Goal: Task Accomplishment & Management: Manage account settings

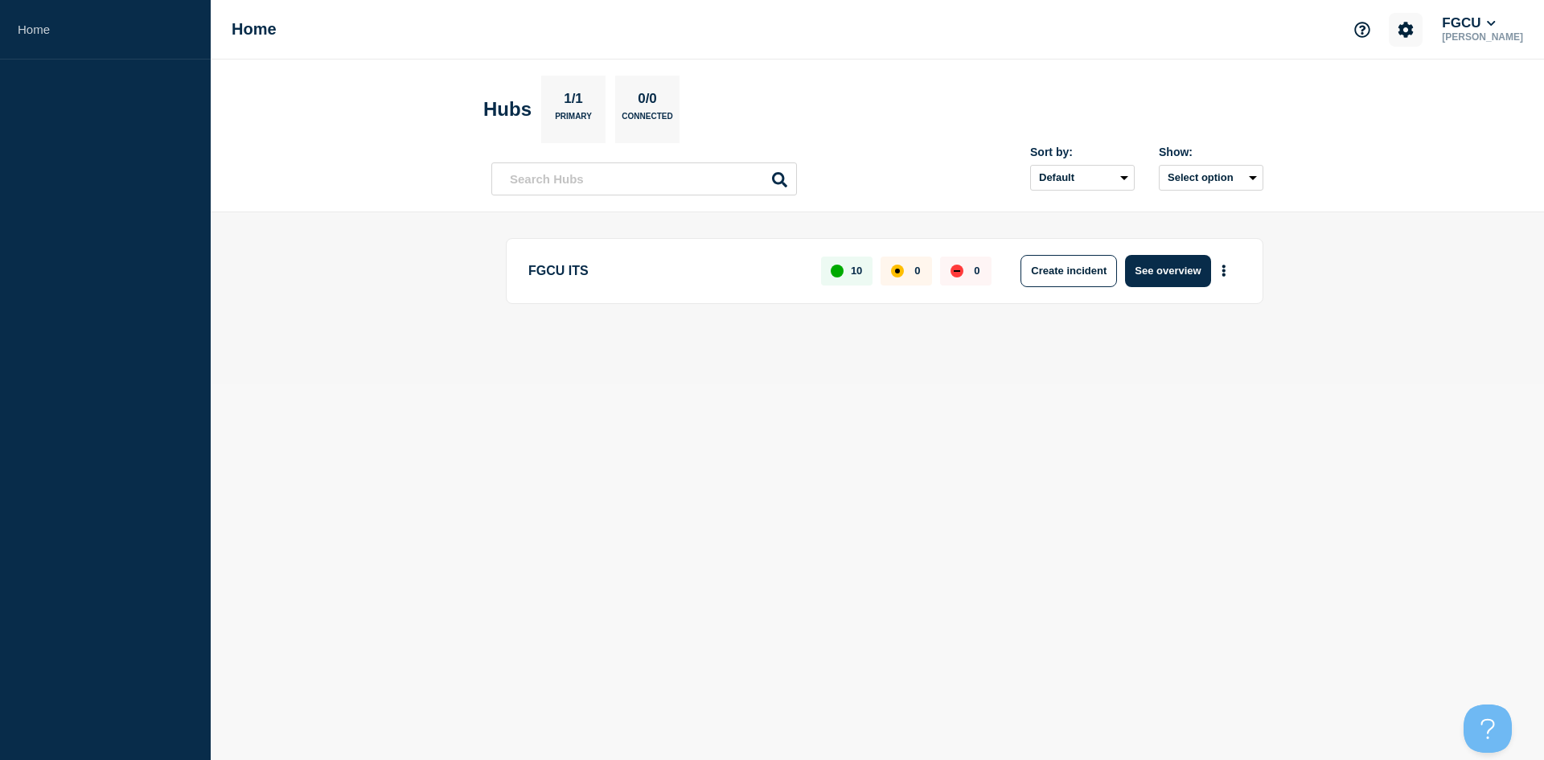
click at [1413, 33] on icon "Account settings" at bounding box center [1405, 30] width 16 height 16
click at [1419, 99] on link "Team Members" at bounding box center [1422, 95] width 83 height 14
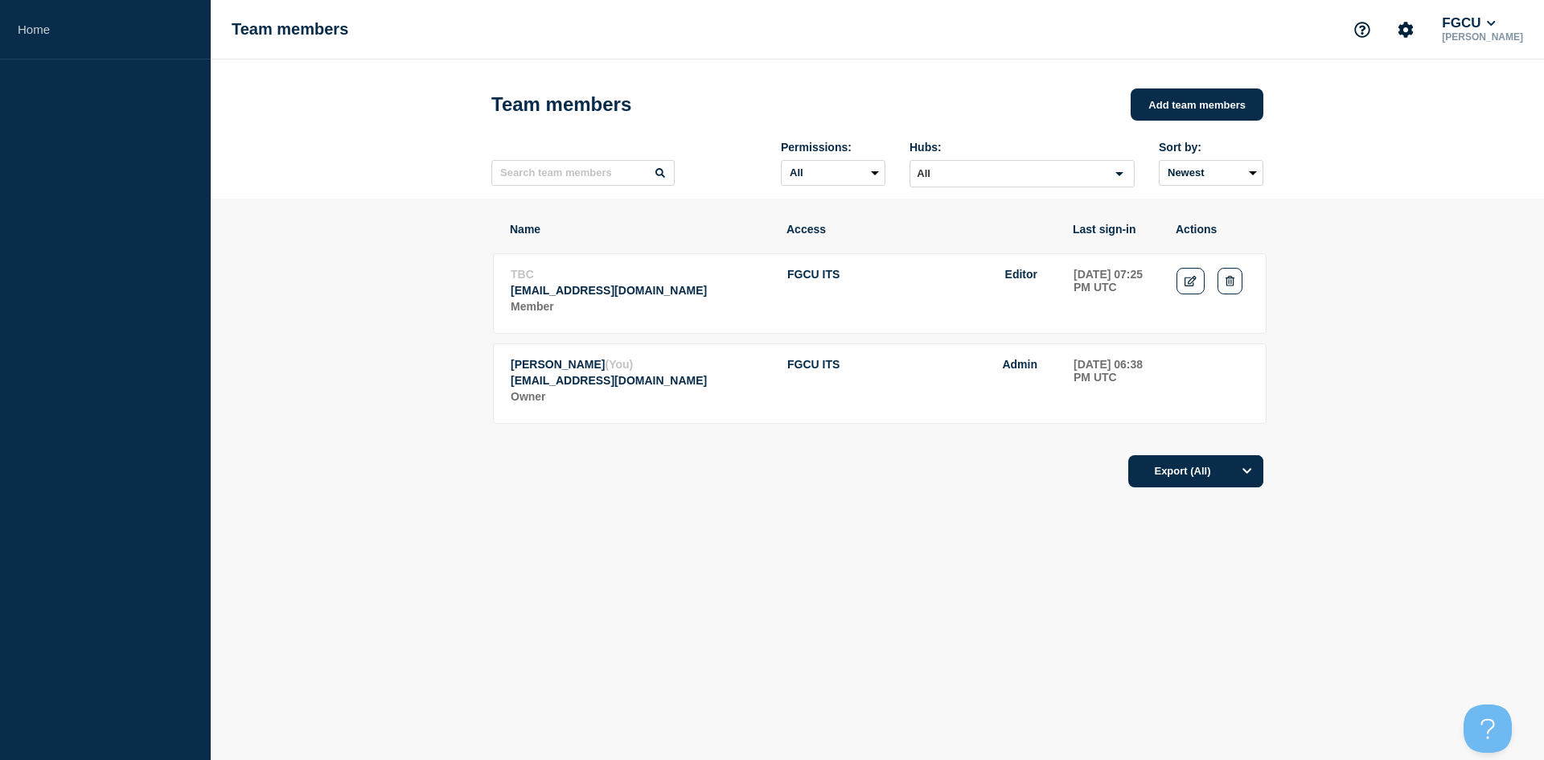
click at [519, 275] on span "TBC" at bounding box center [522, 274] width 23 height 13
click at [549, 278] on p "TBC" at bounding box center [640, 274] width 259 height 13
click at [1405, 27] on button "Account settings" at bounding box center [1406, 30] width 34 height 34
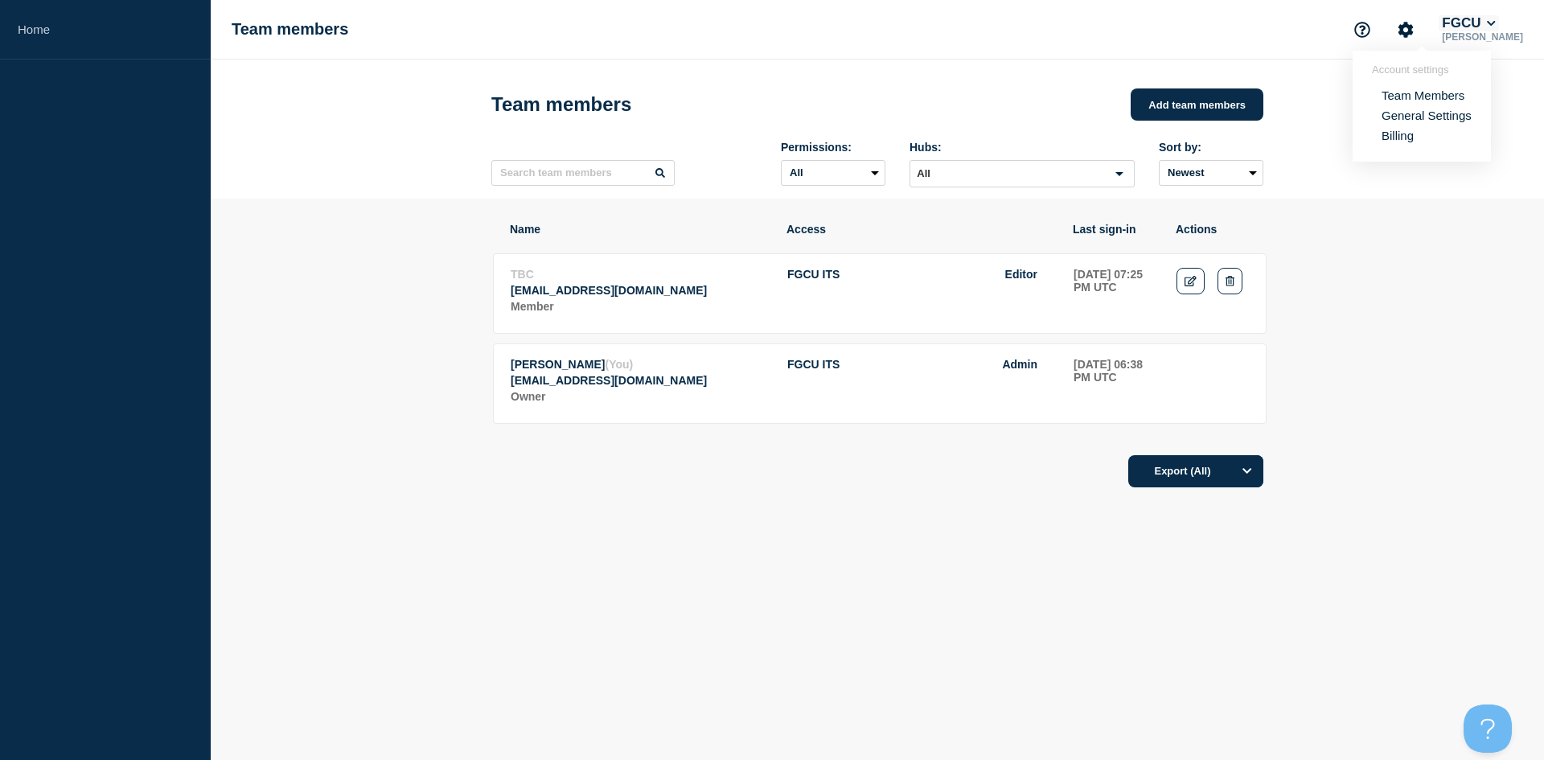
click at [1492, 23] on button "FGCU" at bounding box center [1468, 23] width 60 height 16
click at [1485, 144] on ul "User settings Security API Key Log out" at bounding box center [1484, 176] width 80 height 87
click at [1485, 149] on link "User settings" at bounding box center [1489, 153] width 71 height 14
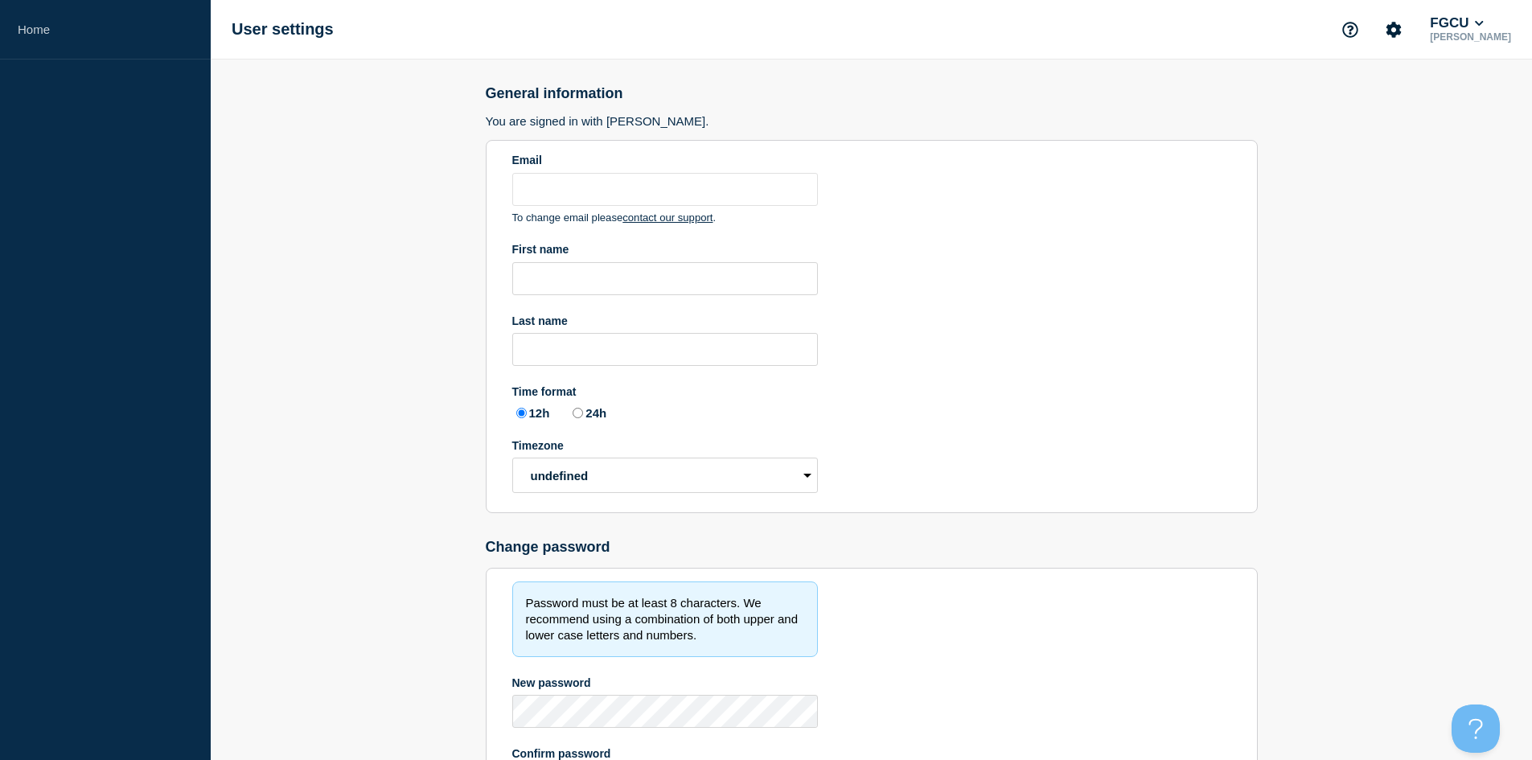
type input "[EMAIL_ADDRESS][DOMAIN_NAME]"
type input "[PERSON_NAME]"
radio input "true"
select select "hub"
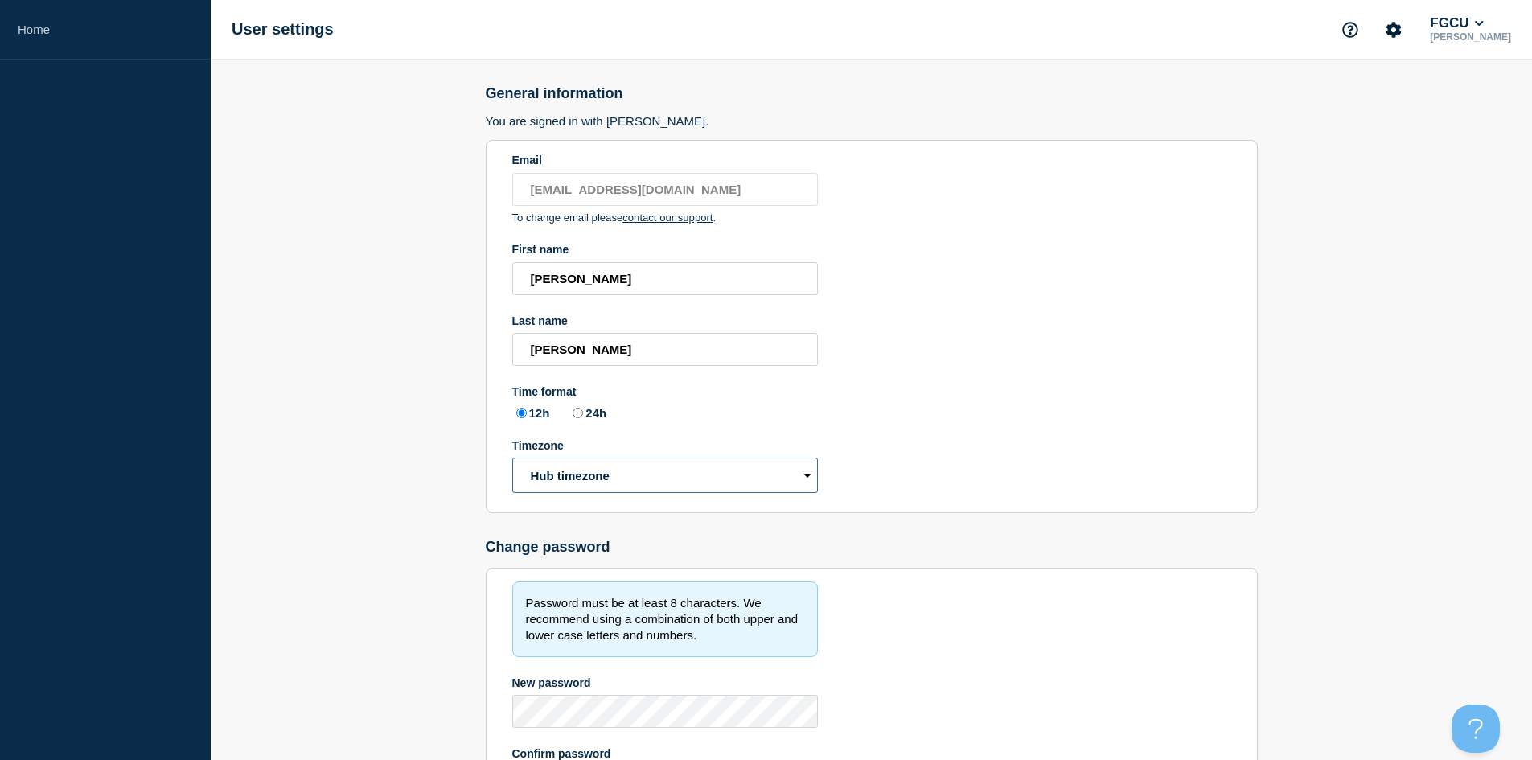
click at [596, 466] on select "Hub timezone Local timezone (UTC/GMT+00:00) UTC" at bounding box center [665, 474] width 306 height 35
click at [384, 461] on main "General information You are signed in with [PERSON_NAME]. Email [EMAIL_ADDRESS]…" at bounding box center [871, 493] width 1321 height 869
click at [1471, 35] on p "[PERSON_NAME]" at bounding box center [1470, 36] width 88 height 11
click at [1479, 22] on button "FGCU" at bounding box center [1456, 23] width 60 height 16
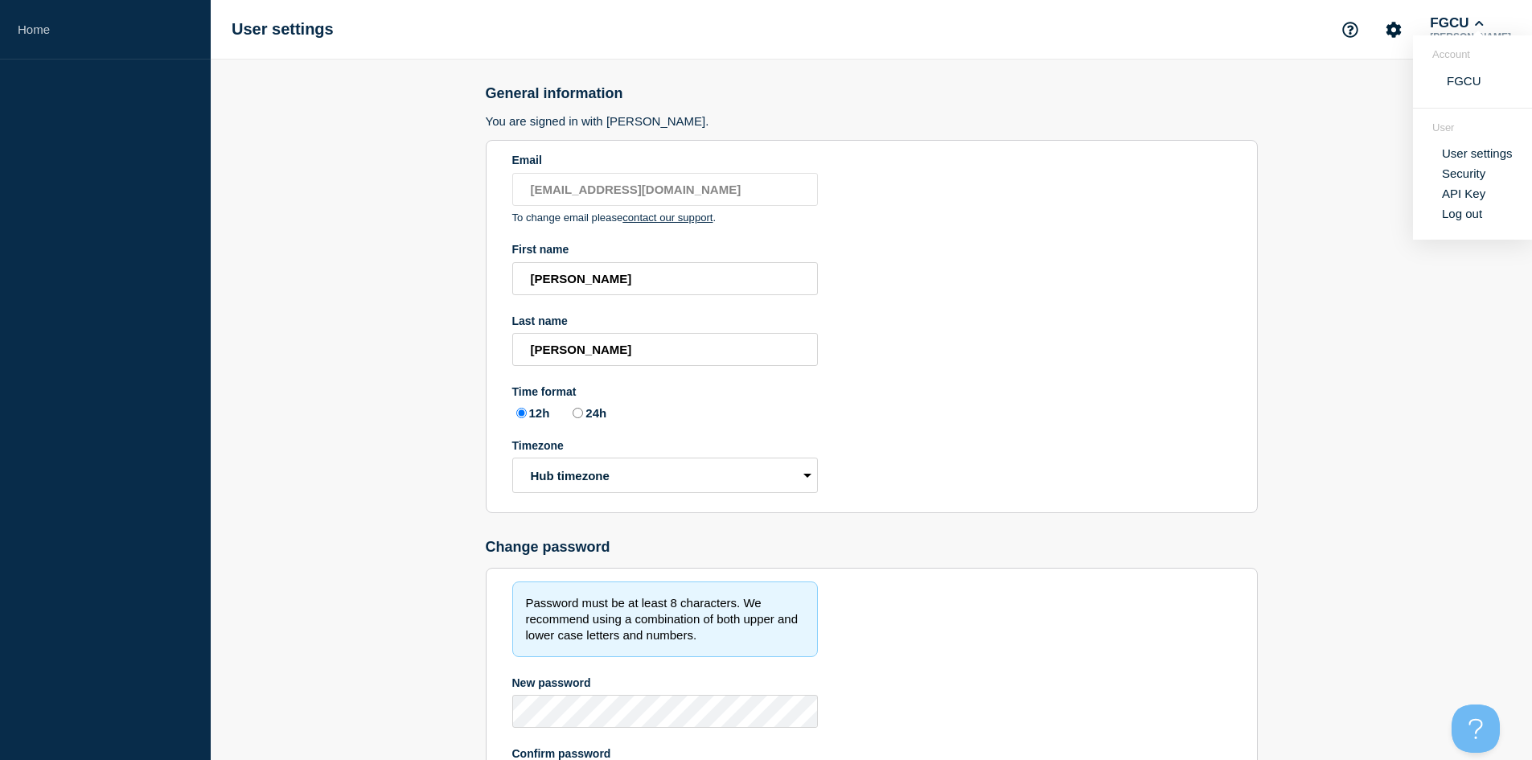
click at [1470, 154] on link "User settings" at bounding box center [1477, 153] width 71 height 14
click at [1477, 22] on button "FGCU" at bounding box center [1456, 23] width 60 height 16
click at [1458, 173] on link "Security" at bounding box center [1463, 173] width 43 height 14
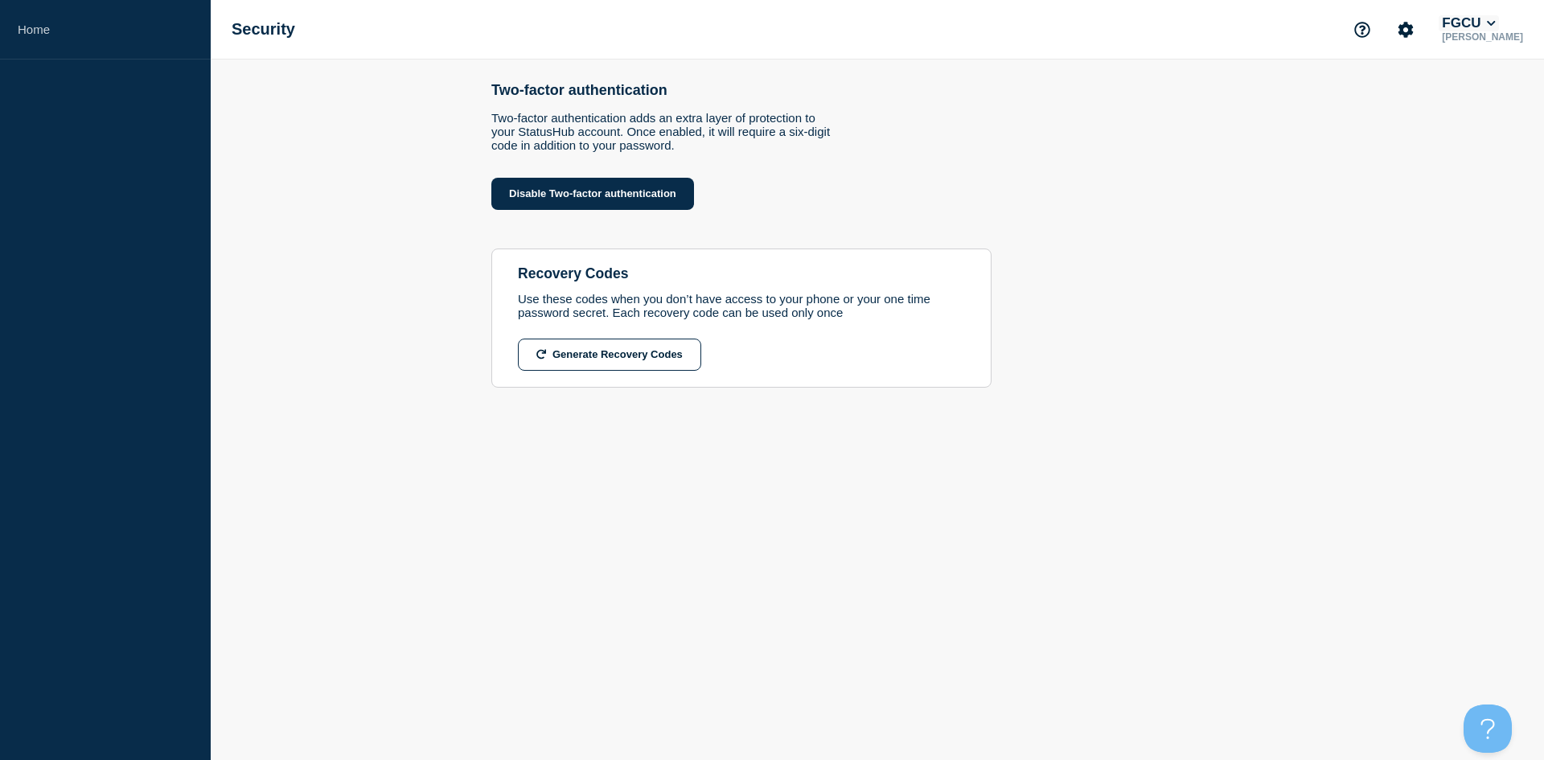
click at [1498, 29] on button "FGCU" at bounding box center [1468, 23] width 60 height 16
click at [1458, 158] on link "User settings" at bounding box center [1489, 153] width 71 height 14
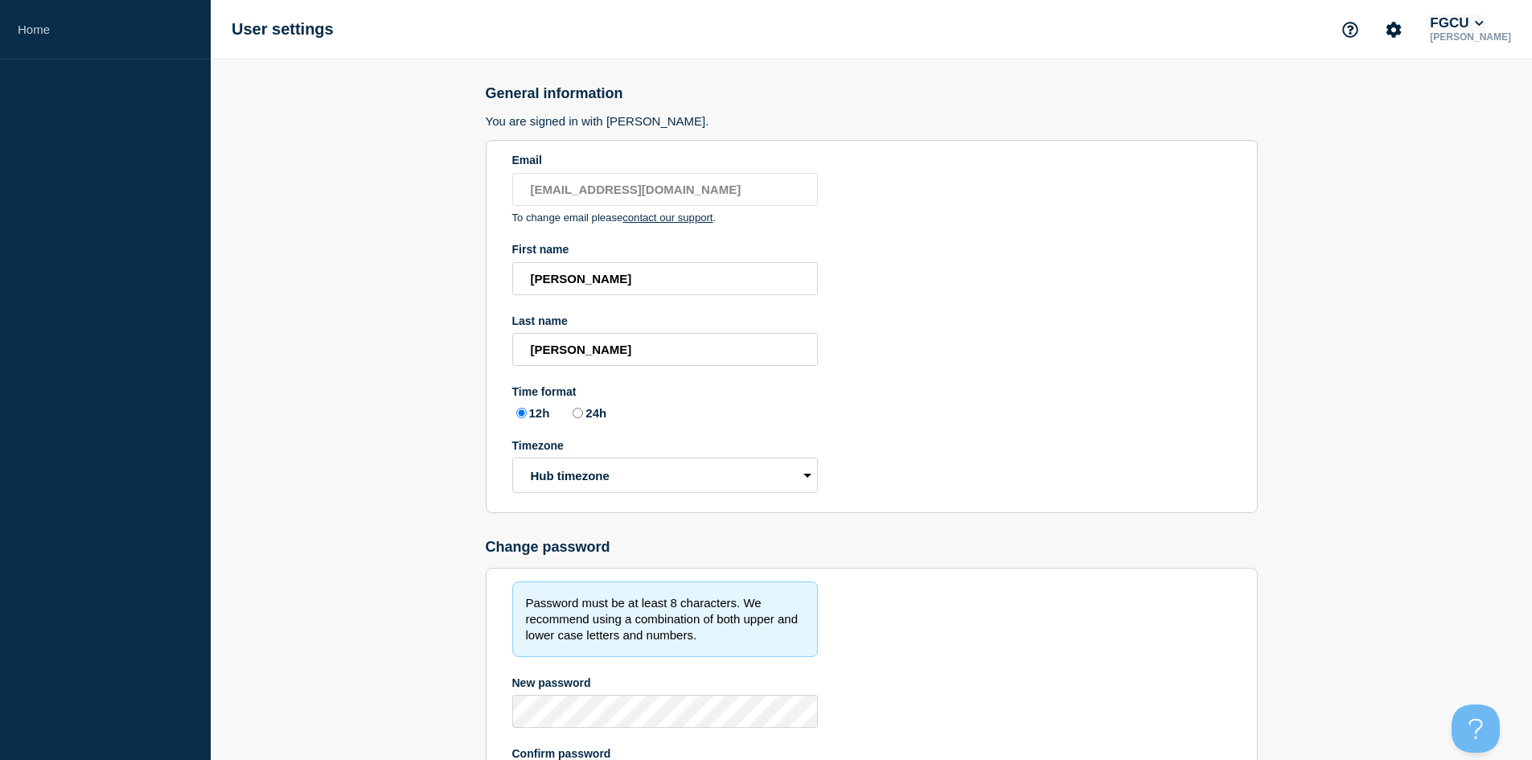
click at [1475, 27] on button "FGCU" at bounding box center [1456, 23] width 60 height 16
click at [1401, 29] on button "Account settings" at bounding box center [1393, 30] width 34 height 34
click at [1397, 95] on link "Team Members" at bounding box center [1410, 95] width 83 height 14
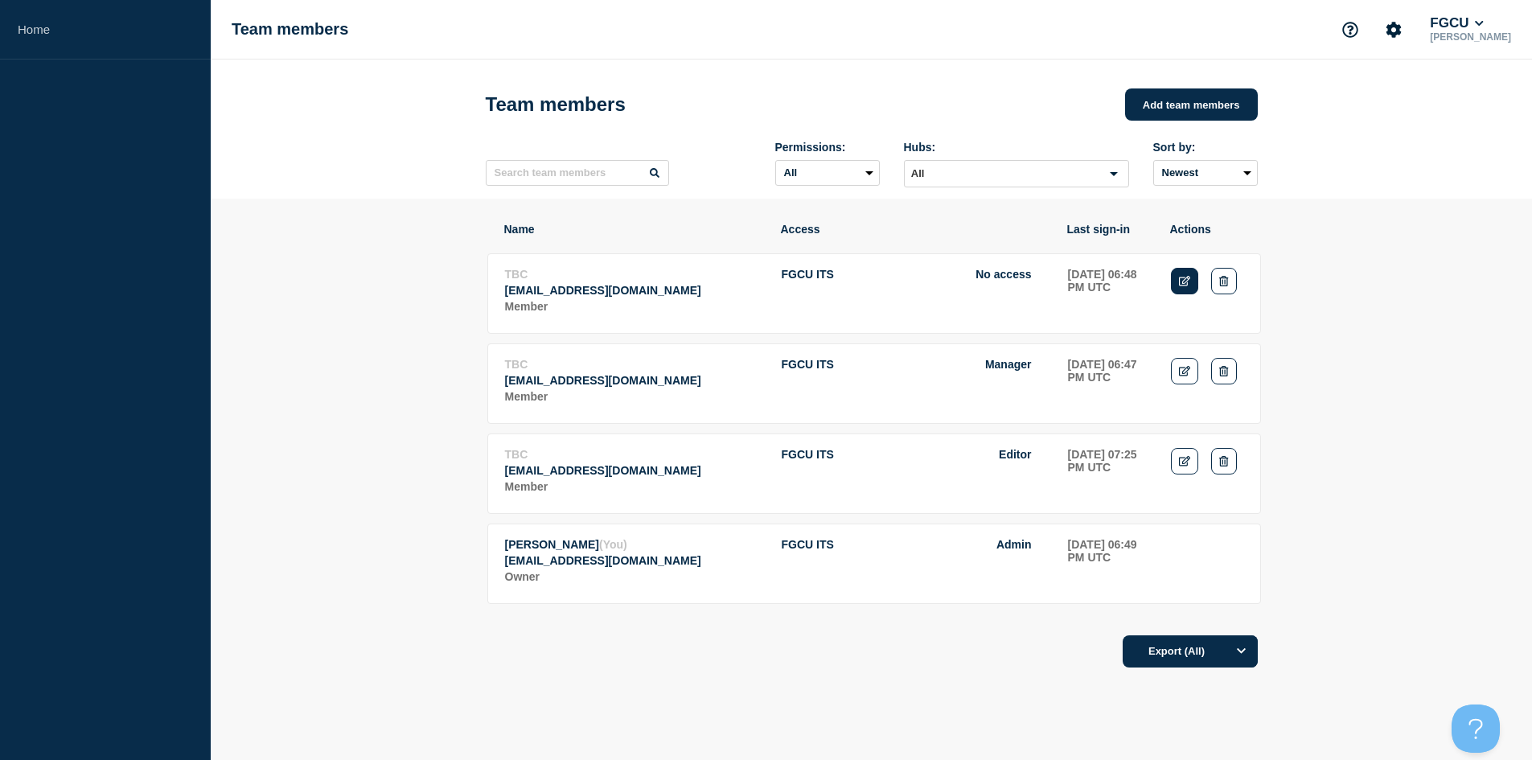
click at [1179, 285] on icon "Edit" at bounding box center [1185, 281] width 12 height 10
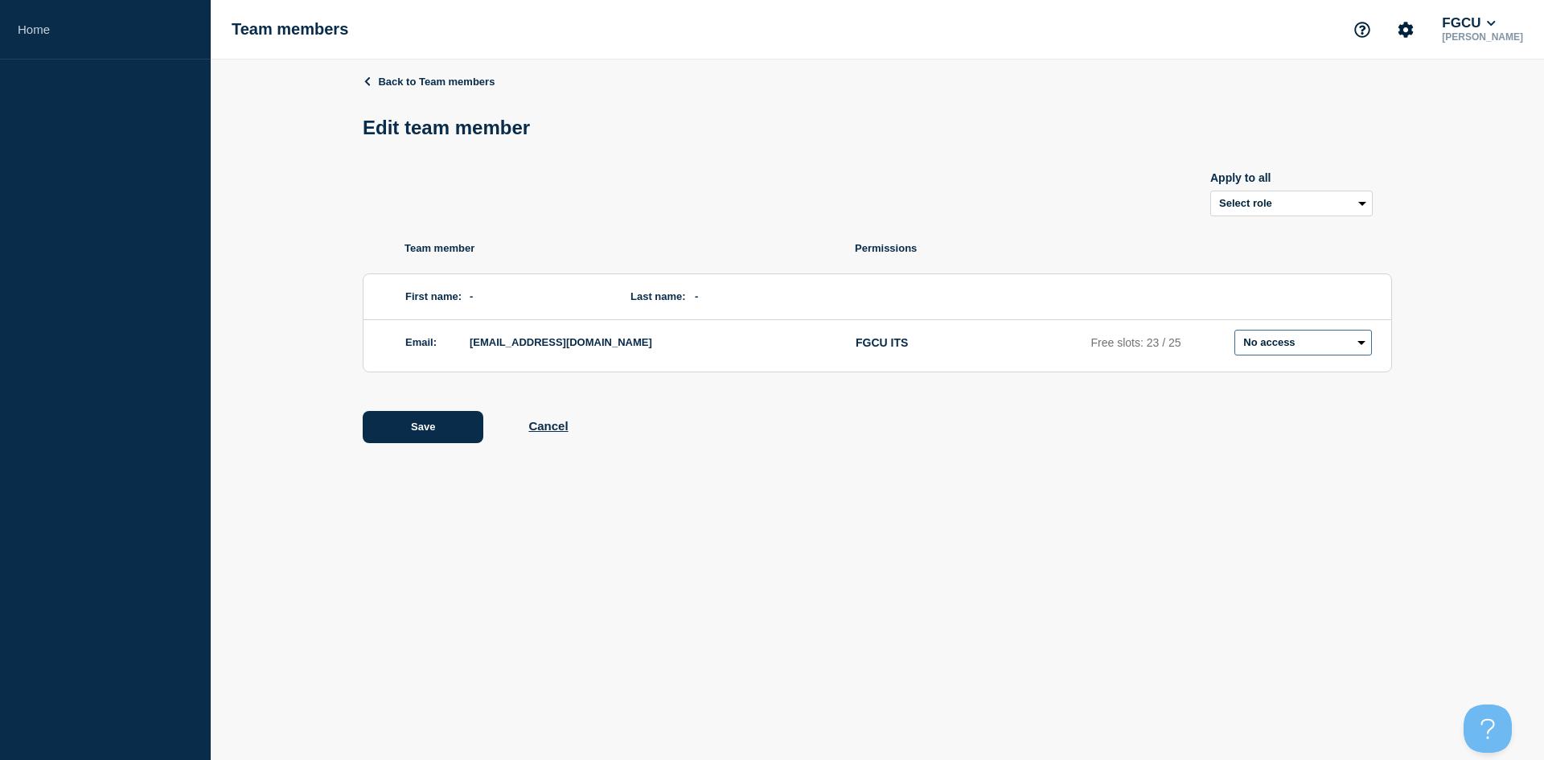
click at [1285, 353] on select "Admin Manager Editor No access" at bounding box center [1302, 343] width 137 height 26
select select "1"
click at [1234, 333] on select "Admin Manager Editor No access" at bounding box center [1302, 343] width 137 height 26
click at [449, 423] on button "Save" at bounding box center [423, 427] width 121 height 32
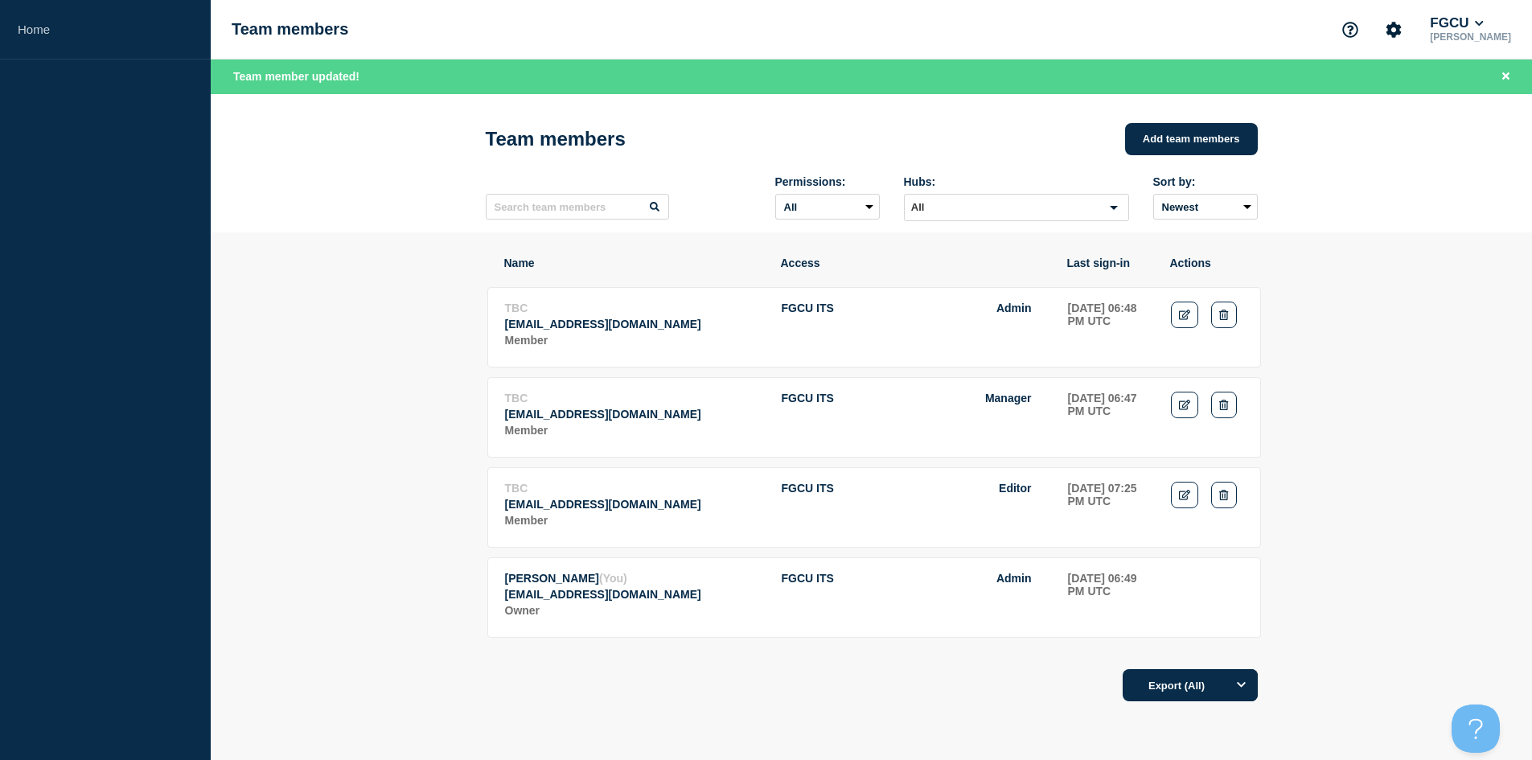
click at [167, 470] on aside "Home" at bounding box center [105, 380] width 211 height 760
drag, startPoint x: 277, startPoint y: 446, endPoint x: 279, endPoint y: 105, distance: 340.9
click at [277, 445] on section "Name Access Last sign-in Actions TBC [EMAIL_ADDRESS][DOMAIN_NAME] Member FGCU I…" at bounding box center [871, 523] width 1321 height 583
